Goal: Task Accomplishment & Management: Use online tool/utility

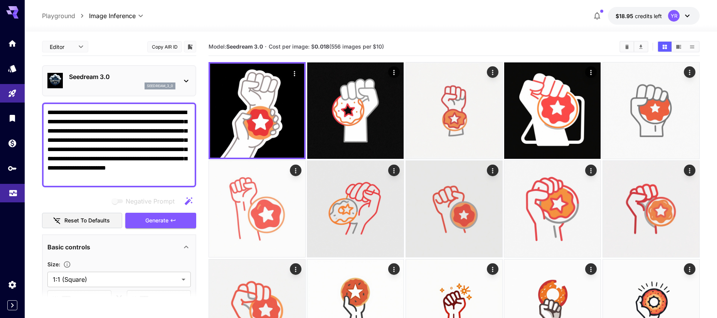
click at [10, 194] on icon "Usage" at bounding box center [12, 190] width 9 height 9
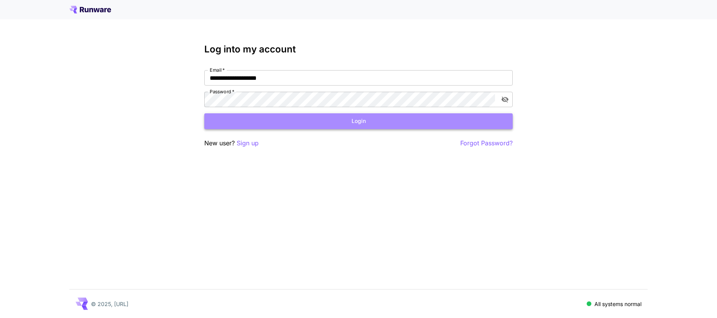
click at [267, 116] on button "Login" at bounding box center [358, 121] width 308 height 16
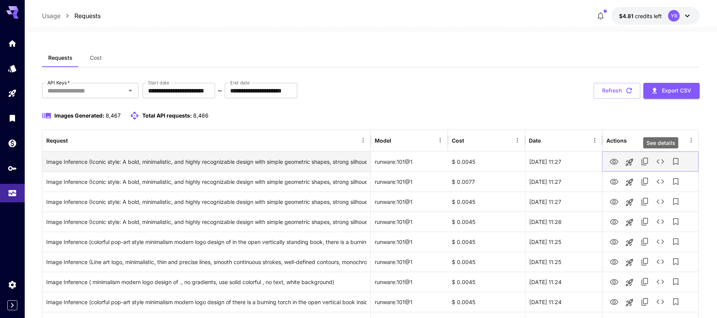
click at [659, 162] on icon "See details" at bounding box center [660, 161] width 9 height 9
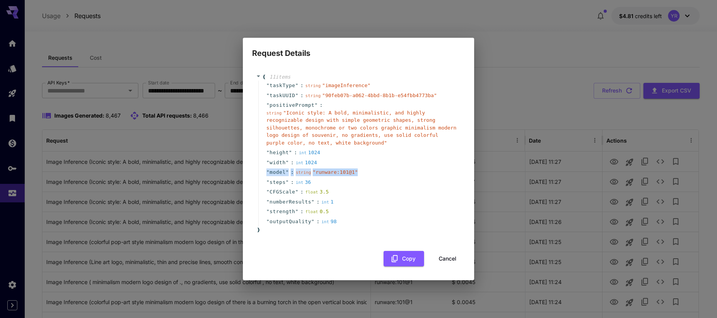
drag, startPoint x: 358, startPoint y: 172, endPoint x: 266, endPoint y: 174, distance: 92.2
click at [266, 174] on div "" model " : string " runware:101@1 "" at bounding box center [359, 172] width 203 height 10
click at [379, 171] on div "" model " : string " runware:101@1 "" at bounding box center [359, 172] width 203 height 10
drag, startPoint x: 357, startPoint y: 172, endPoint x: 266, endPoint y: 173, distance: 90.2
click at [266, 173] on div "" model " : string " runware:101@1 "" at bounding box center [359, 172] width 203 height 10
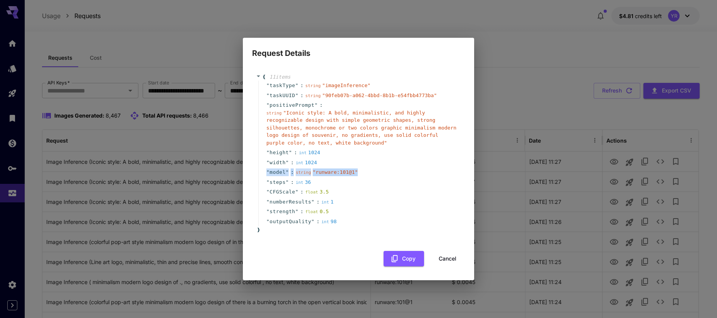
copy div "" model " : string " runware:101@1 ""
drag, startPoint x: 468, startPoint y: 162, endPoint x: 452, endPoint y: 165, distance: 16.5
click at [468, 162] on div "{ 11 item s " taskType " : string " imageInference " " taskUUID " : string " 90…" at bounding box center [358, 169] width 231 height 221
click at [442, 254] on button "Cancel" at bounding box center [447, 259] width 35 height 16
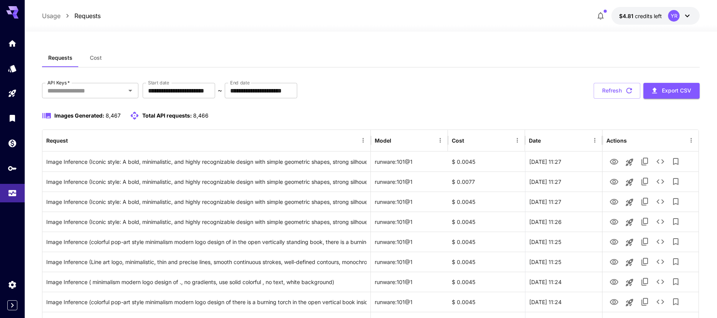
click at [550, 88] on div "**********" at bounding box center [371, 91] width 658 height 16
